Goal: Task Accomplishment & Management: Manage account settings

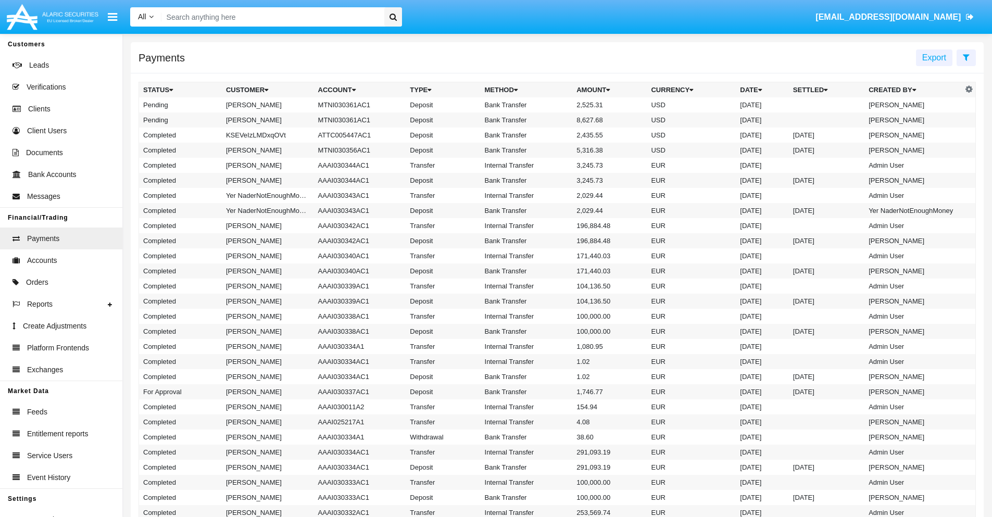
click at [966, 57] on icon at bounding box center [966, 57] width 7 height 8
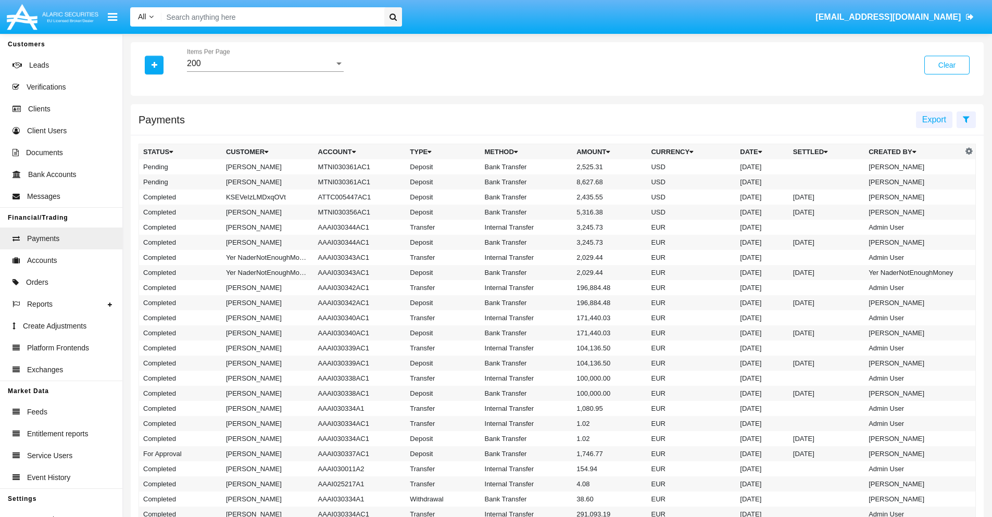
click at [265, 64] on div "200" at bounding box center [260, 63] width 147 height 9
click at [265, 71] on span "10" at bounding box center [265, 71] width 157 height 25
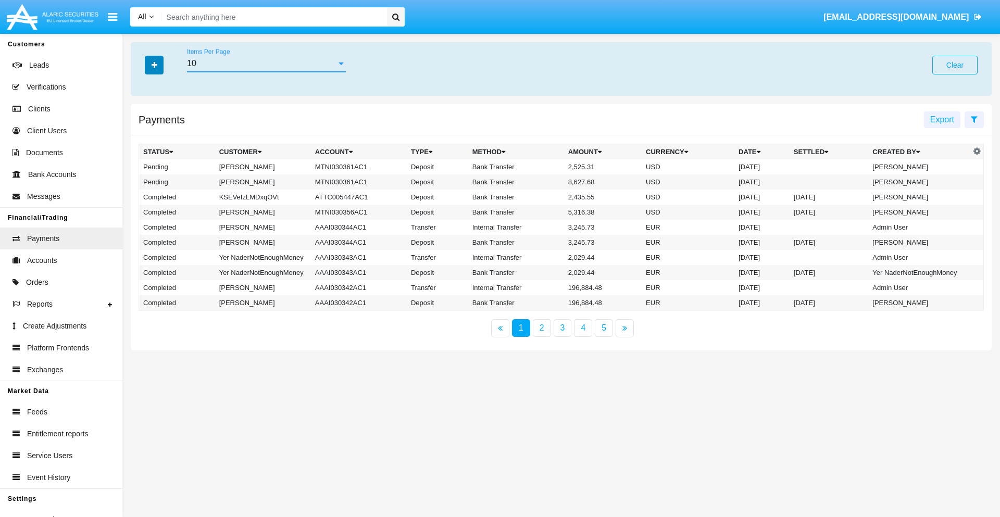
click at [154, 65] on icon "button" at bounding box center [155, 64] width 6 height 7
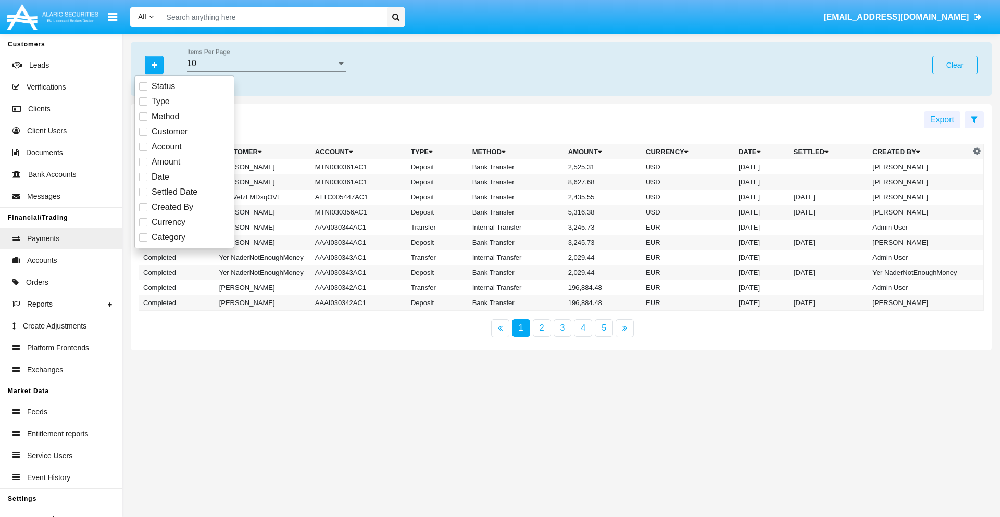
click at [163, 86] on span "Status" at bounding box center [163, 86] width 23 height 13
click at [143, 91] on input "Status" at bounding box center [143, 91] width 1 height 1
checkbox input "true"
click at [154, 65] on icon "button" at bounding box center [155, 64] width 6 height 7
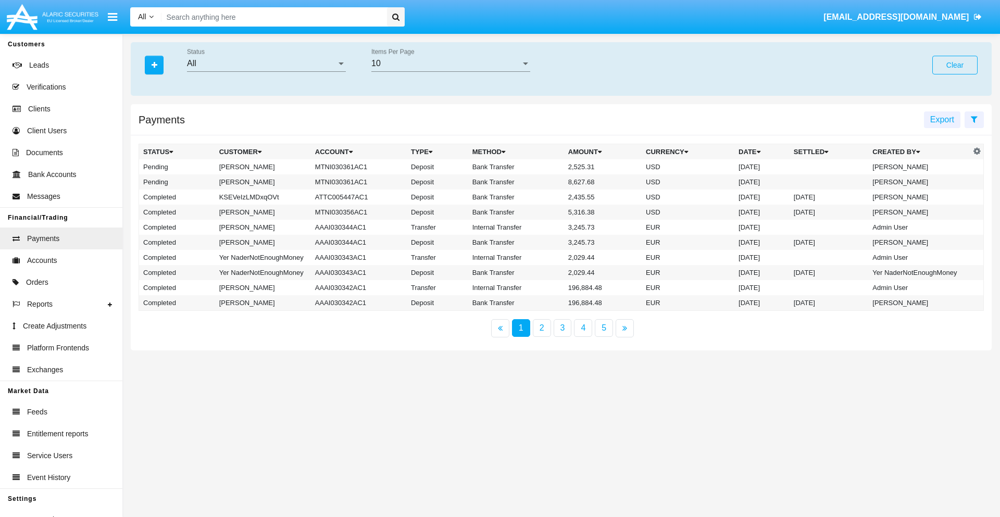
click at [266, 64] on div "All" at bounding box center [261, 63] width 149 height 9
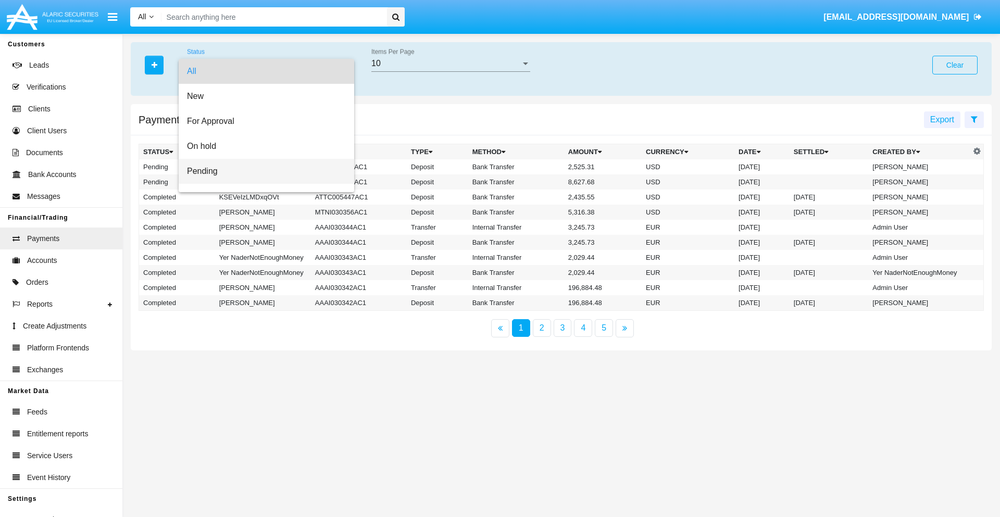
click at [262, 171] on span "Pending" at bounding box center [266, 171] width 159 height 25
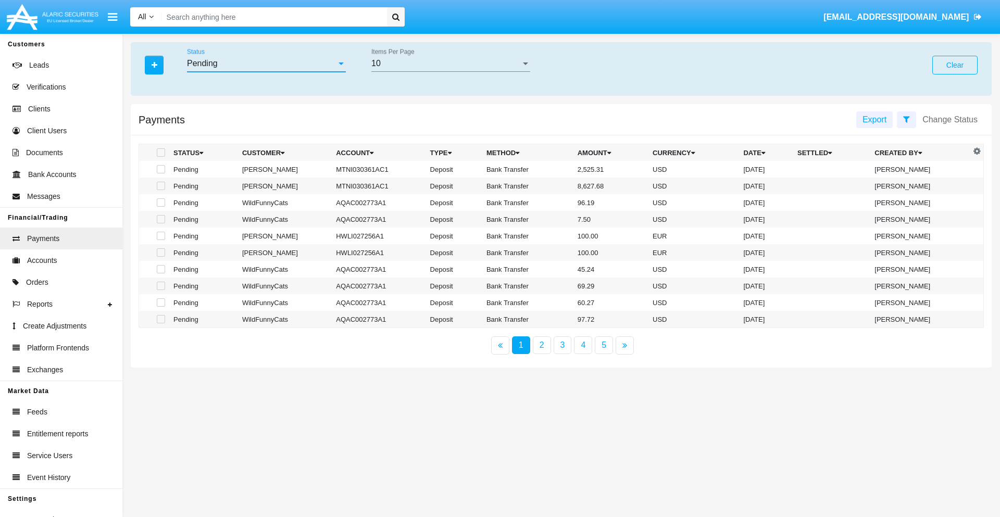
click at [160, 169] on span at bounding box center [161, 169] width 8 height 8
click at [160, 173] on input "checkbox" at bounding box center [160, 173] width 1 height 1
checkbox input "true"
click at [160, 186] on span at bounding box center [161, 186] width 8 height 8
click at [160, 190] on input "checkbox" at bounding box center [160, 190] width 1 height 1
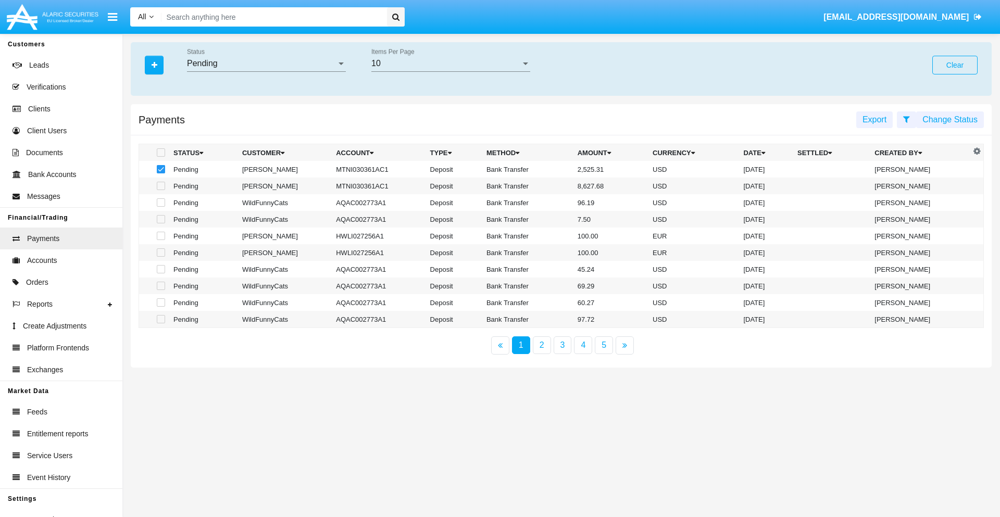
checkbox input "true"
click at [950, 119] on button "Change Status" at bounding box center [950, 119] width 68 height 17
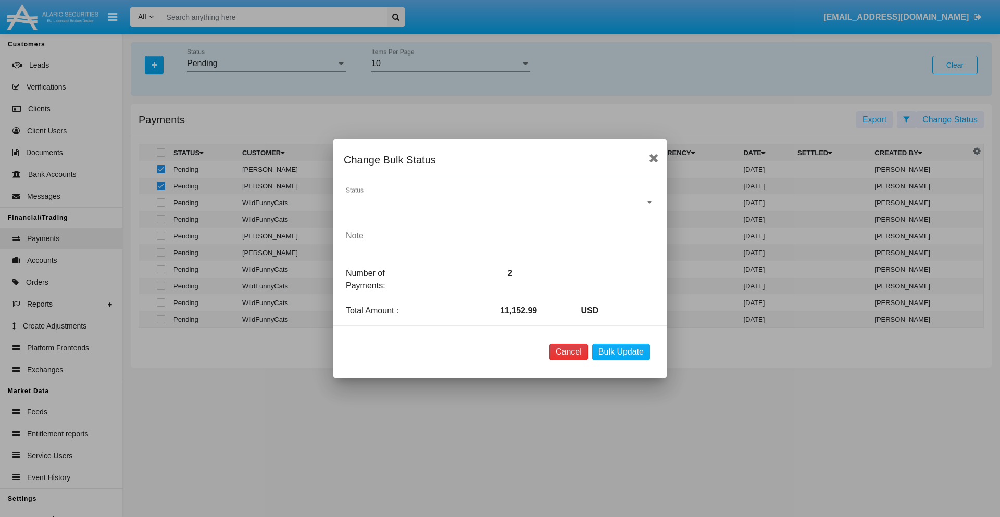
click at [568, 352] on button "Cancel" at bounding box center [569, 352] width 39 height 17
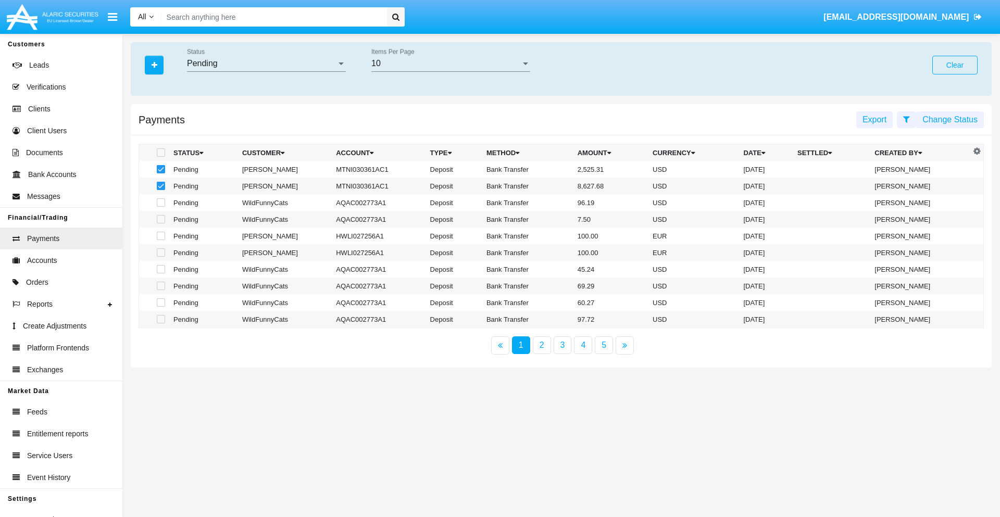
click at [950, 119] on button "Change Status" at bounding box center [950, 119] width 68 height 17
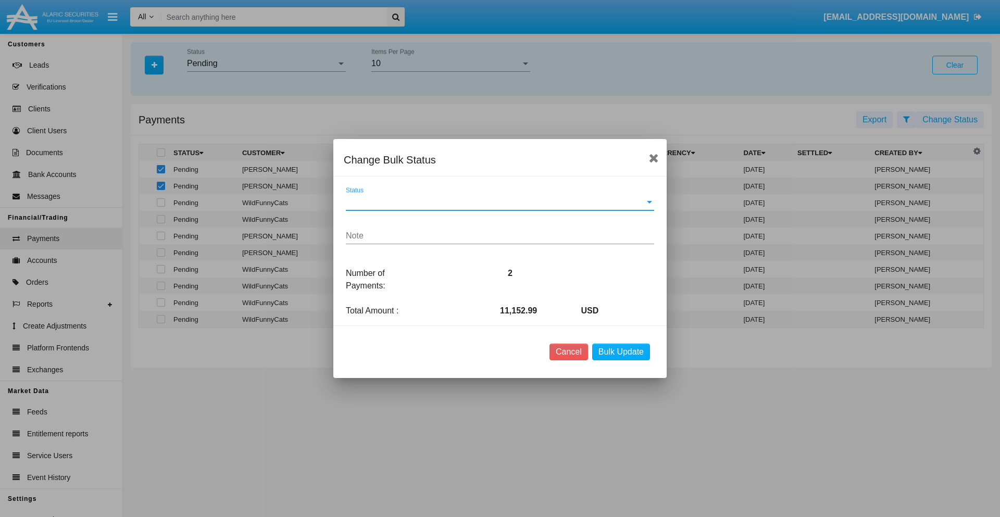
click at [500, 202] on span "Status" at bounding box center [495, 201] width 299 height 9
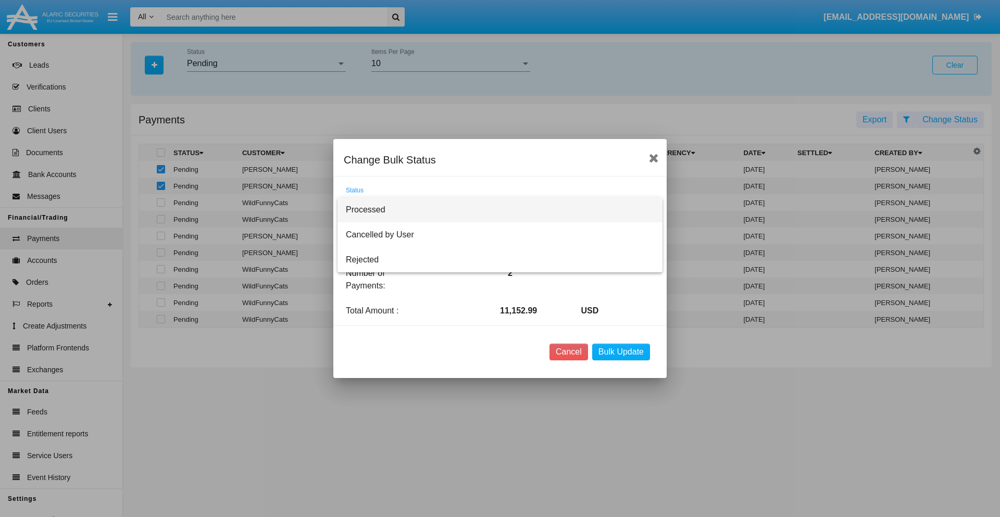
click at [500, 210] on span "Processed" at bounding box center [500, 209] width 308 height 25
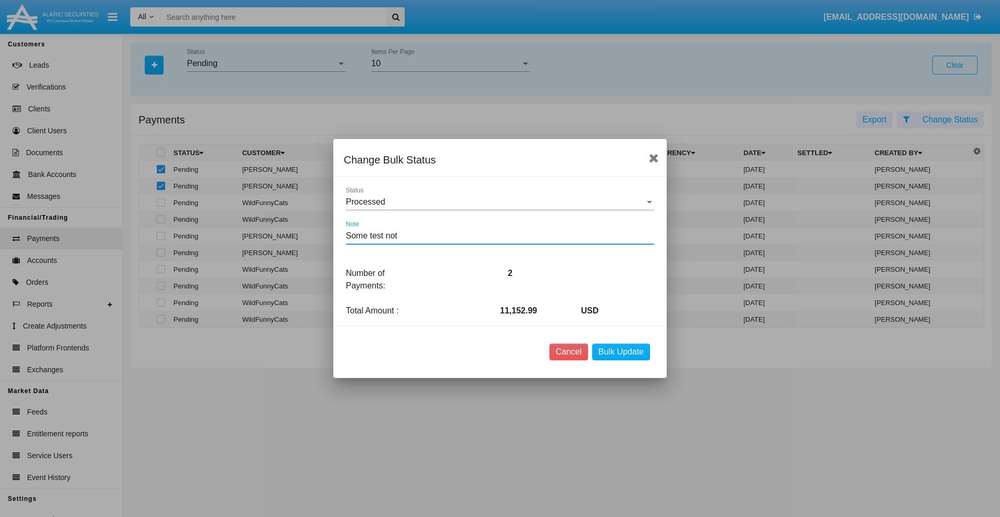
type textarea "Some test note"
click at [621, 352] on button "Bulk Update" at bounding box center [621, 352] width 58 height 17
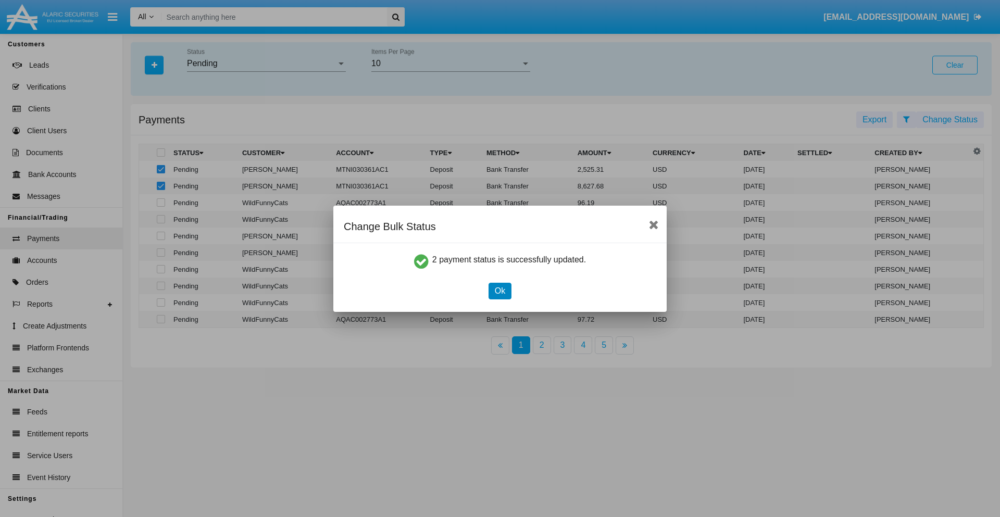
click at [500, 291] on button "Ok" at bounding box center [500, 291] width 23 height 17
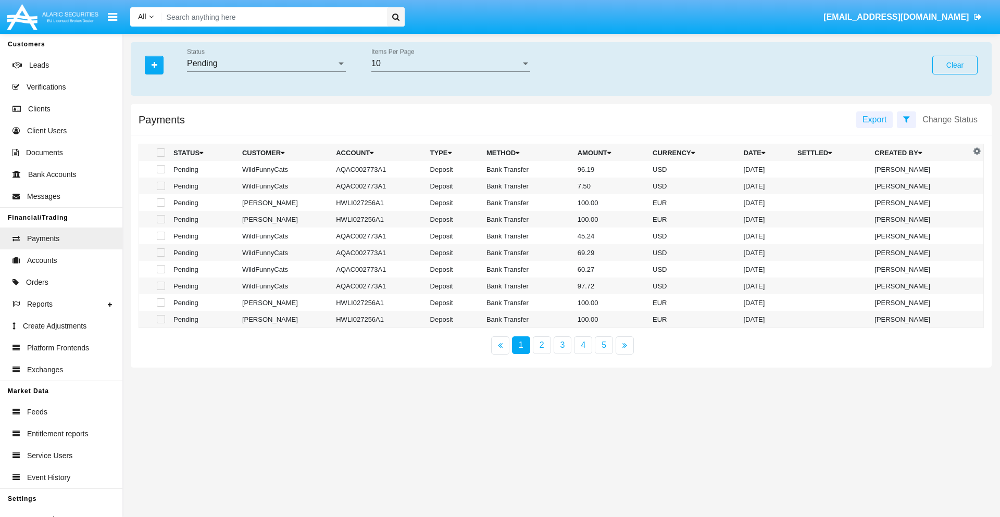
click at [266, 64] on div "Pending" at bounding box center [261, 63] width 149 height 9
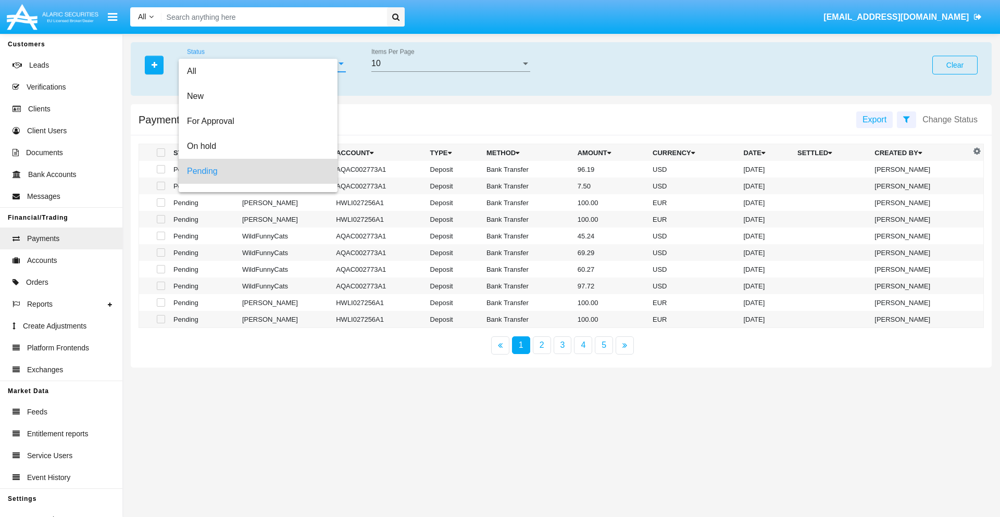
scroll to position [46, 0]
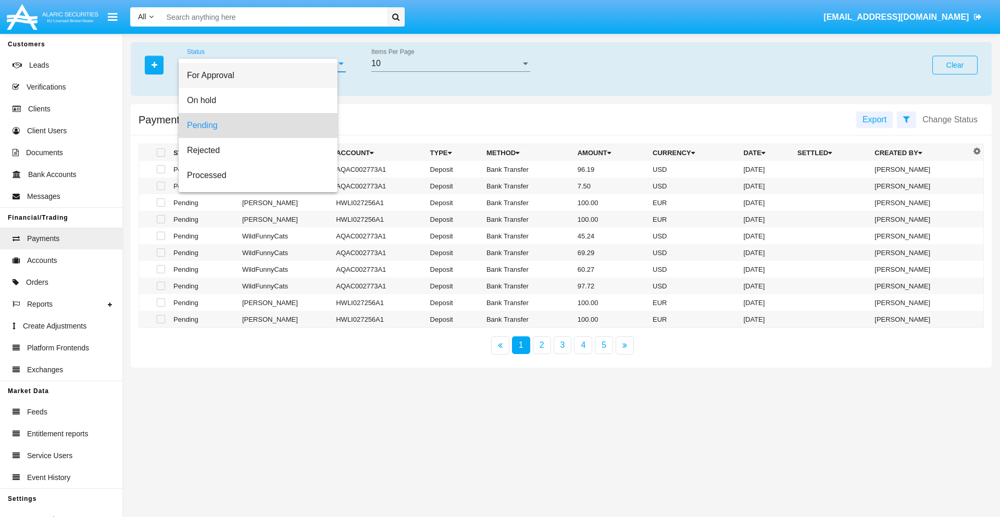
click at [262, 76] on span "For Approval" at bounding box center [258, 75] width 142 height 25
